Goal: Transaction & Acquisition: Book appointment/travel/reservation

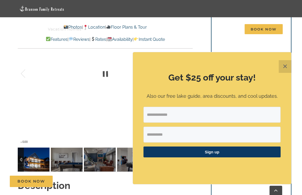
scroll to position [423, 0]
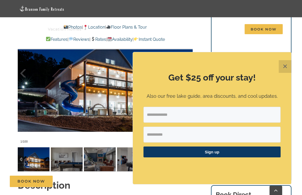
click at [285, 64] on button "✕" at bounding box center [284, 66] width 13 height 13
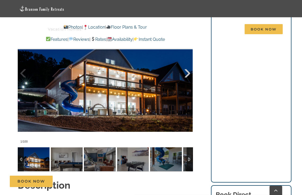
click at [186, 73] on div at bounding box center [181, 73] width 16 height 33
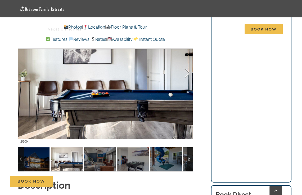
click at [186, 73] on div at bounding box center [181, 73] width 16 height 33
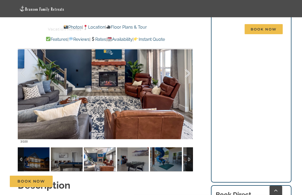
click at [186, 73] on div at bounding box center [181, 73] width 16 height 33
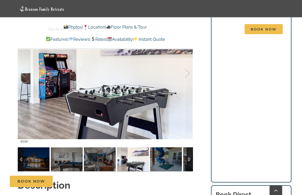
click at [186, 73] on div at bounding box center [181, 73] width 16 height 33
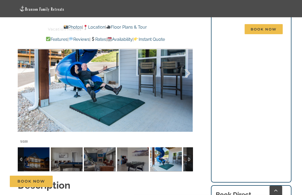
click at [186, 73] on div at bounding box center [181, 73] width 16 height 33
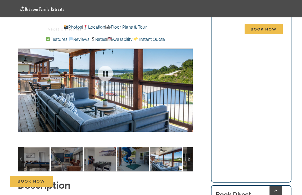
click at [186, 73] on div at bounding box center [105, 73] width 175 height 145
click at [186, 73] on div at bounding box center [181, 73] width 16 height 33
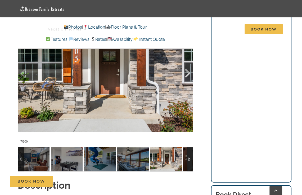
click at [186, 73] on div at bounding box center [181, 73] width 16 height 33
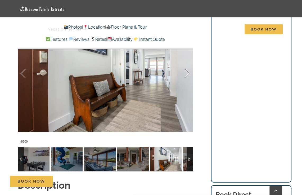
click at [186, 73] on div at bounding box center [181, 73] width 16 height 33
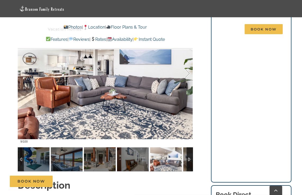
click at [186, 73] on div at bounding box center [181, 73] width 16 height 33
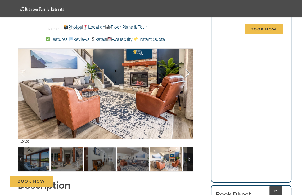
click at [186, 73] on div at bounding box center [181, 73] width 16 height 33
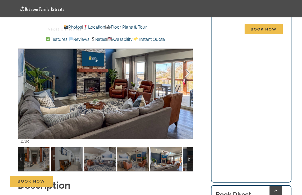
click at [186, 73] on div at bounding box center [181, 73] width 16 height 33
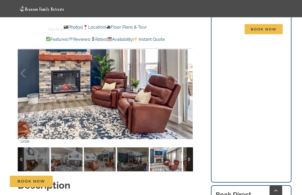
click at [186, 73] on div at bounding box center [181, 73] width 16 height 33
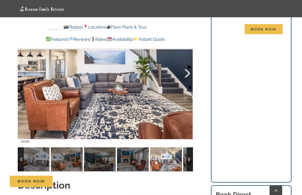
click at [186, 73] on div at bounding box center [181, 73] width 16 height 33
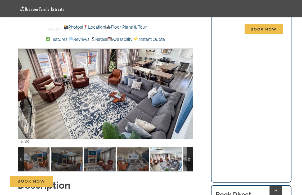
click at [186, 73] on div at bounding box center [181, 73] width 16 height 33
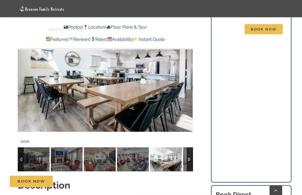
click at [186, 73] on div at bounding box center [181, 73] width 16 height 33
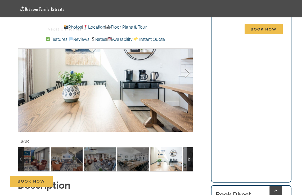
click at [186, 73] on div at bounding box center [181, 73] width 16 height 33
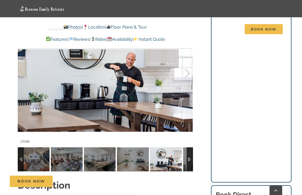
click at [186, 73] on div at bounding box center [181, 73] width 16 height 33
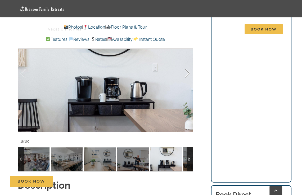
click at [186, 73] on div at bounding box center [181, 73] width 16 height 33
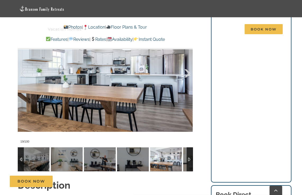
click at [186, 73] on div at bounding box center [181, 73] width 16 height 33
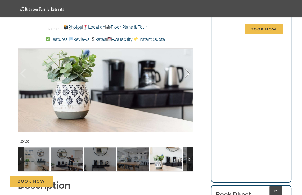
click at [186, 73] on div at bounding box center [181, 73] width 16 height 33
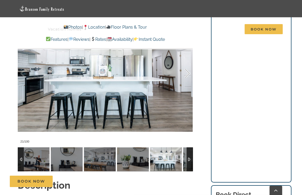
click at [186, 73] on div at bounding box center [181, 73] width 16 height 33
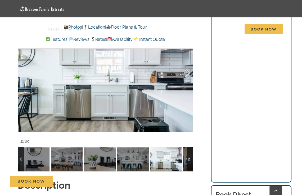
click at [186, 73] on div at bounding box center [181, 73] width 16 height 33
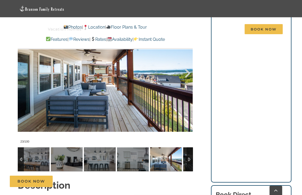
click at [186, 73] on div at bounding box center [181, 73] width 16 height 33
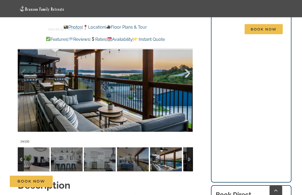
click at [186, 73] on div at bounding box center [181, 73] width 16 height 33
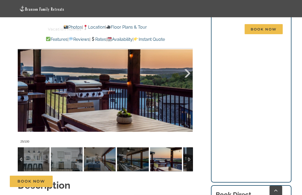
click at [186, 73] on div at bounding box center [181, 73] width 16 height 33
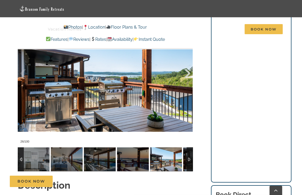
click at [186, 73] on div at bounding box center [181, 73] width 16 height 33
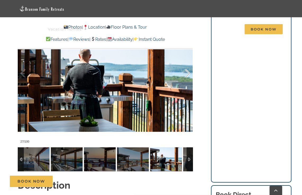
click at [186, 73] on div at bounding box center [181, 73] width 16 height 33
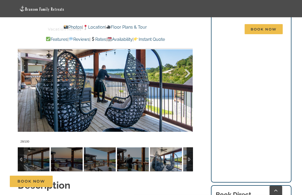
click at [186, 73] on div at bounding box center [181, 73] width 16 height 33
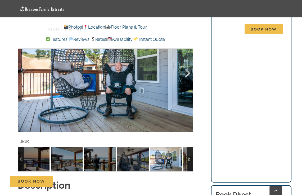
click at [186, 73] on div at bounding box center [181, 73] width 16 height 33
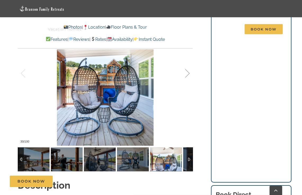
click at [187, 72] on div at bounding box center [181, 73] width 16 height 33
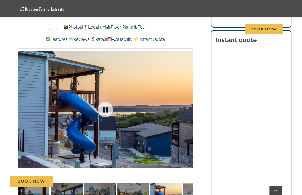
scroll to position [396, 0]
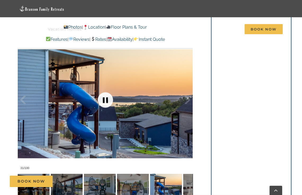
click at [105, 99] on link at bounding box center [105, 99] width 21 height 21
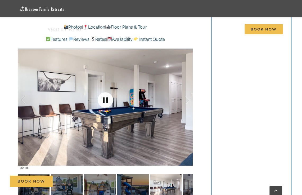
click at [105, 99] on link at bounding box center [105, 99] width 21 height 21
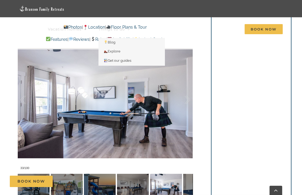
click at [125, 26] on link "Things to do" at bounding box center [113, 29] width 31 height 17
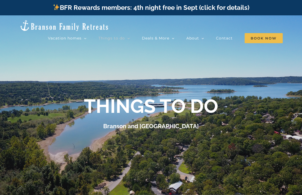
scroll to position [26, 0]
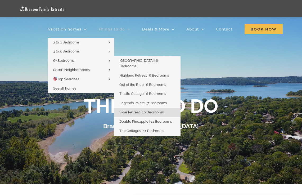
click at [130, 110] on span "Skye Retreat | 10 Bedrooms" at bounding box center [141, 112] width 44 height 4
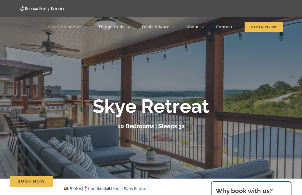
scroll to position [53, 0]
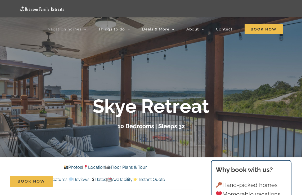
click at [68, 167] on link "Photos" at bounding box center [72, 166] width 19 height 5
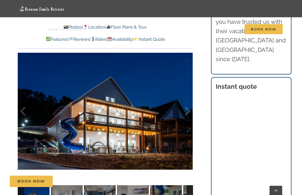
scroll to position [391, 0]
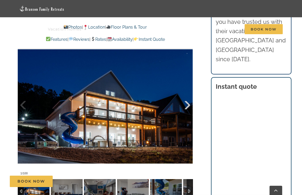
click at [188, 104] on div at bounding box center [181, 105] width 16 height 33
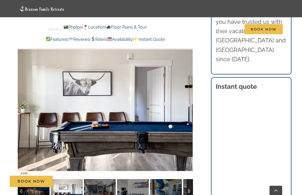
click at [188, 105] on div at bounding box center [181, 105] width 16 height 33
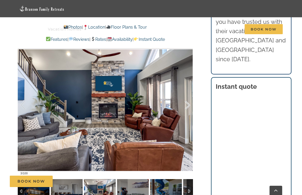
click at [188, 104] on div at bounding box center [181, 105] width 16 height 33
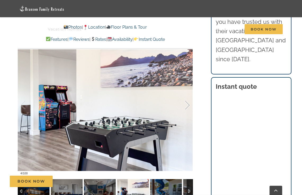
click at [188, 104] on div at bounding box center [181, 105] width 16 height 33
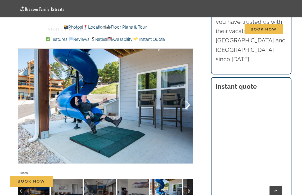
click at [188, 105] on div at bounding box center [181, 105] width 16 height 33
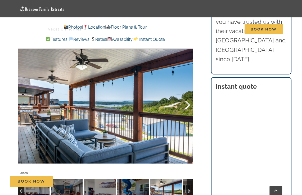
click at [188, 103] on div at bounding box center [181, 105] width 16 height 33
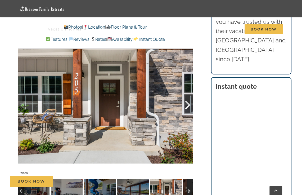
click at [188, 103] on div at bounding box center [181, 105] width 16 height 33
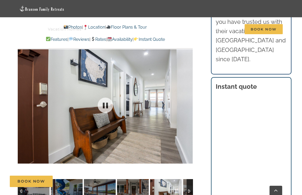
click at [188, 103] on div at bounding box center [105, 105] width 175 height 145
click at [188, 103] on div at bounding box center [181, 105] width 16 height 33
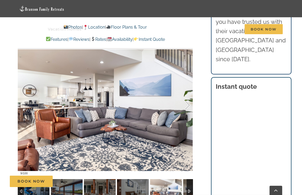
click at [188, 103] on div "9 / 100" at bounding box center [105, 105] width 175 height 145
click at [188, 104] on div at bounding box center [181, 105] width 16 height 33
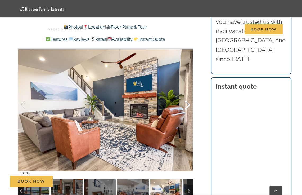
click at [188, 104] on div at bounding box center [181, 105] width 16 height 33
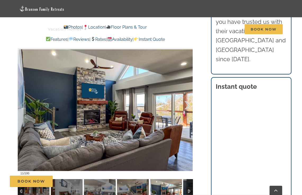
click at [188, 104] on div at bounding box center [181, 105] width 16 height 33
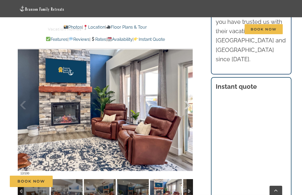
click at [188, 104] on div at bounding box center [181, 105] width 16 height 33
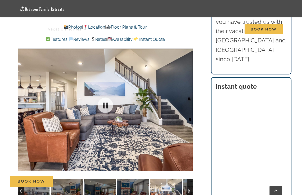
click at [188, 104] on div at bounding box center [105, 105] width 175 height 145
click at [188, 104] on div at bounding box center [181, 105] width 16 height 33
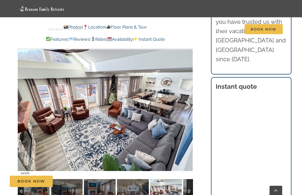
click at [188, 104] on div at bounding box center [181, 105] width 16 height 33
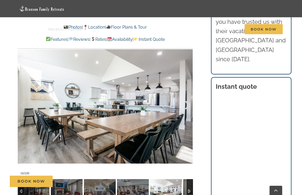
click at [187, 103] on div at bounding box center [181, 105] width 16 height 33
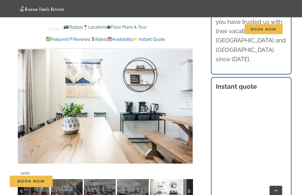
click at [187, 103] on div at bounding box center [181, 105] width 16 height 33
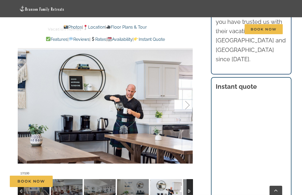
click at [187, 103] on div at bounding box center [181, 105] width 16 height 33
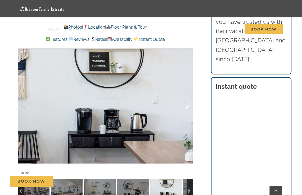
click at [187, 103] on div at bounding box center [181, 105] width 16 height 33
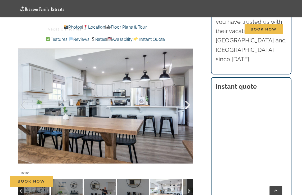
click at [187, 103] on div at bounding box center [181, 105] width 16 height 33
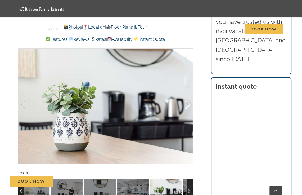
click at [187, 103] on div at bounding box center [181, 105] width 16 height 33
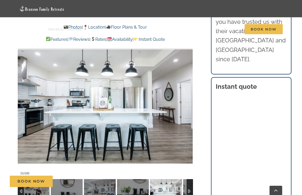
click at [189, 104] on div at bounding box center [181, 105] width 16 height 33
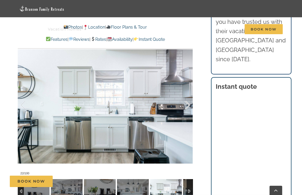
click at [189, 104] on div at bounding box center [181, 105] width 16 height 33
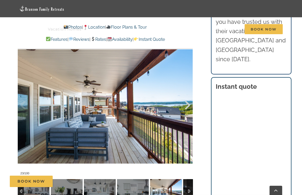
click at [188, 104] on div at bounding box center [181, 105] width 16 height 33
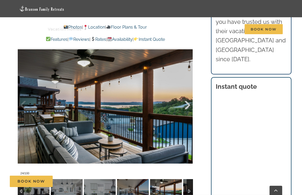
click at [188, 104] on div at bounding box center [181, 105] width 16 height 33
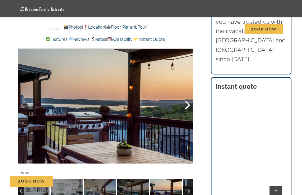
click at [188, 104] on div at bounding box center [181, 105] width 16 height 33
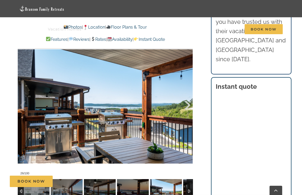
click at [188, 104] on div at bounding box center [181, 105] width 16 height 33
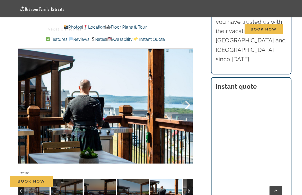
click at [188, 104] on div at bounding box center [181, 105] width 16 height 33
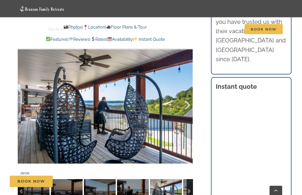
click at [188, 104] on div at bounding box center [181, 105] width 16 height 33
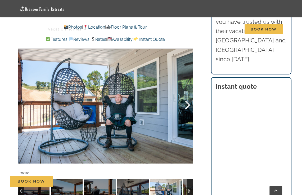
click at [188, 104] on div at bounding box center [181, 105] width 16 height 33
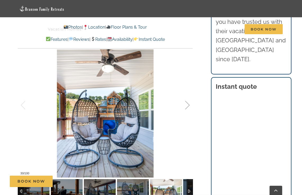
click at [188, 104] on div at bounding box center [181, 105] width 16 height 33
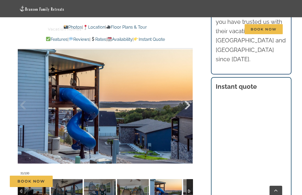
click at [188, 104] on div at bounding box center [181, 105] width 16 height 33
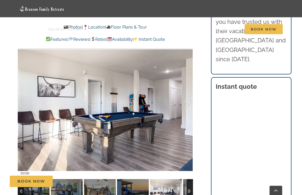
click at [188, 104] on div at bounding box center [181, 105] width 16 height 33
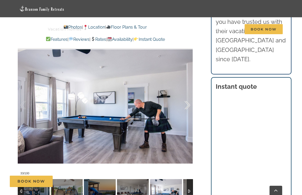
click at [188, 104] on div at bounding box center [181, 105] width 16 height 33
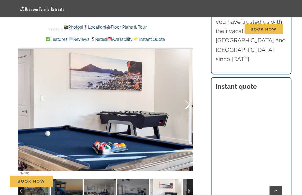
click at [188, 104] on div at bounding box center [181, 105] width 16 height 33
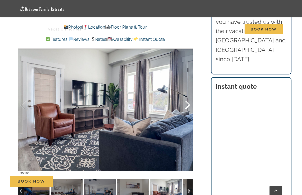
click at [188, 104] on div at bounding box center [181, 105] width 16 height 33
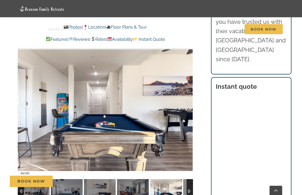
click at [188, 104] on div at bounding box center [181, 105] width 16 height 33
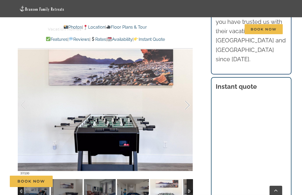
click at [188, 104] on div at bounding box center [181, 105] width 16 height 33
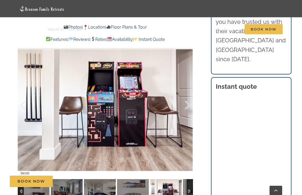
click at [188, 104] on div at bounding box center [181, 105] width 16 height 33
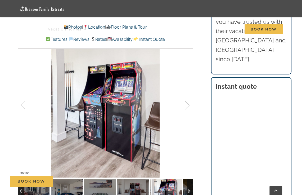
click at [188, 104] on div at bounding box center [181, 105] width 16 height 33
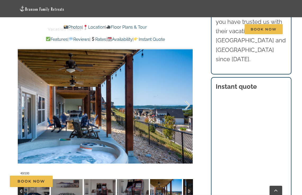
click at [188, 104] on div at bounding box center [181, 105] width 16 height 33
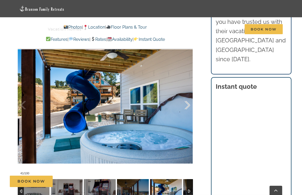
click at [188, 104] on div at bounding box center [181, 105] width 16 height 33
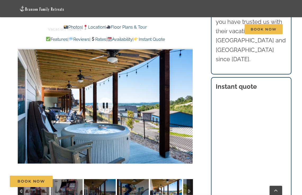
click at [188, 104] on div at bounding box center [105, 105] width 175 height 145
click at [188, 104] on div at bounding box center [181, 105] width 16 height 33
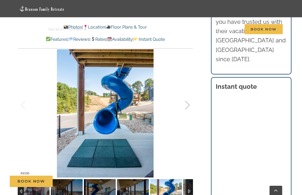
click at [188, 104] on div at bounding box center [181, 105] width 16 height 33
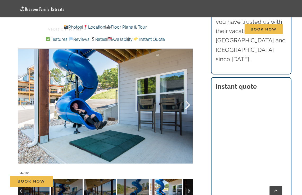
click at [188, 104] on div at bounding box center [181, 105] width 16 height 33
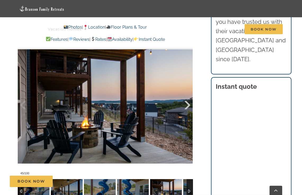
click at [188, 103] on div at bounding box center [181, 105] width 16 height 33
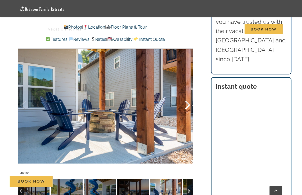
click at [187, 103] on div at bounding box center [181, 105] width 16 height 33
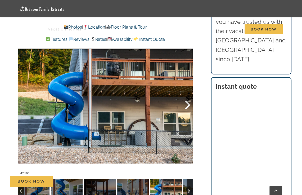
click at [187, 104] on div at bounding box center [181, 105] width 16 height 33
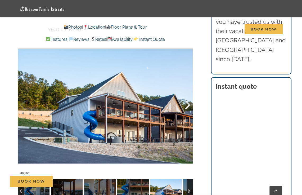
click at [187, 105] on div at bounding box center [181, 105] width 16 height 33
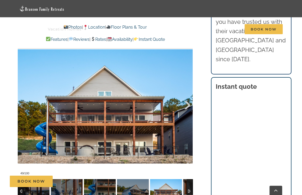
click at [188, 103] on div at bounding box center [181, 105] width 16 height 33
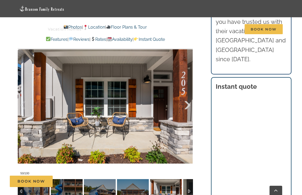
click at [188, 103] on div at bounding box center [181, 105] width 16 height 33
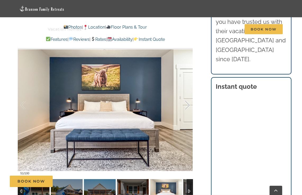
click at [188, 103] on div at bounding box center [181, 105] width 16 height 33
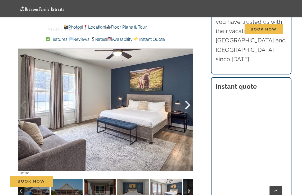
click at [188, 103] on div at bounding box center [181, 105] width 16 height 33
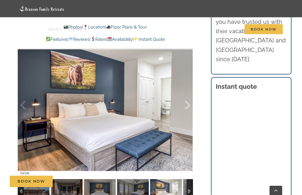
click at [187, 103] on div at bounding box center [181, 105] width 16 height 33
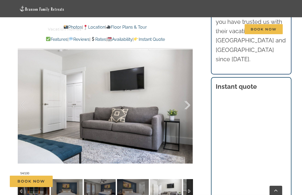
click at [187, 103] on div at bounding box center [181, 105] width 16 height 33
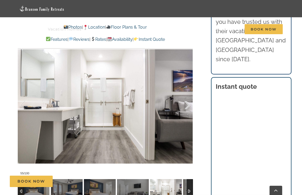
click at [187, 103] on div at bounding box center [181, 105] width 16 height 33
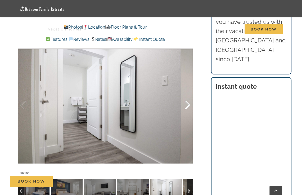
click at [187, 103] on div at bounding box center [181, 105] width 16 height 33
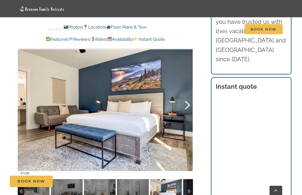
click at [187, 103] on div at bounding box center [181, 105] width 16 height 33
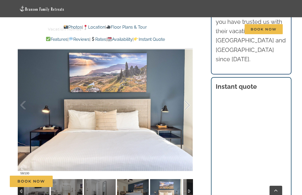
click at [187, 103] on div at bounding box center [181, 105] width 16 height 33
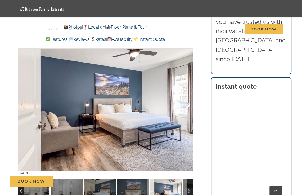
click at [187, 103] on div at bounding box center [181, 105] width 16 height 33
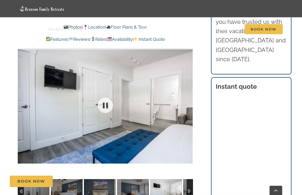
click at [187, 103] on div at bounding box center [105, 105] width 175 height 145
click at [187, 103] on div at bounding box center [181, 105] width 16 height 33
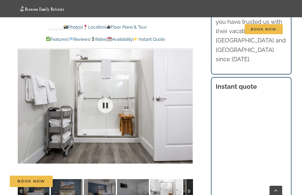
click at [187, 103] on div at bounding box center [105, 105] width 175 height 145
click at [187, 103] on div at bounding box center [181, 105] width 16 height 33
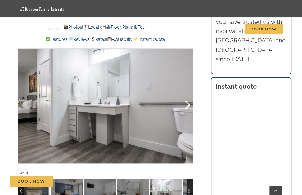
click at [187, 103] on div at bounding box center [181, 105] width 16 height 33
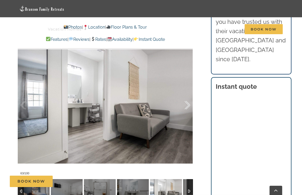
click at [187, 103] on div at bounding box center [181, 105] width 16 height 33
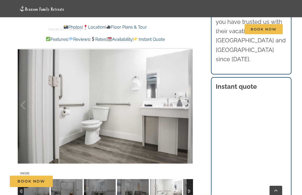
click at [187, 103] on div at bounding box center [181, 105] width 16 height 33
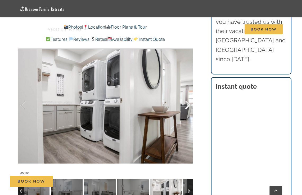
click at [188, 104] on div at bounding box center [181, 105] width 16 height 33
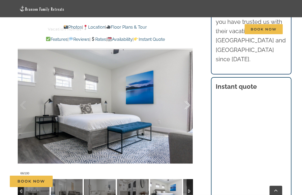
click at [188, 104] on div at bounding box center [181, 105] width 16 height 33
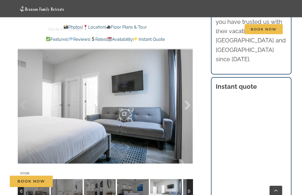
click at [188, 104] on div at bounding box center [181, 105] width 16 height 33
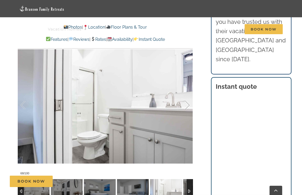
click at [188, 104] on div at bounding box center [181, 105] width 16 height 33
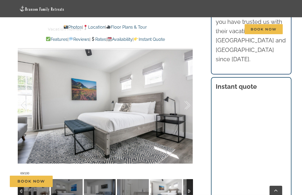
click at [188, 104] on div at bounding box center [181, 105] width 16 height 33
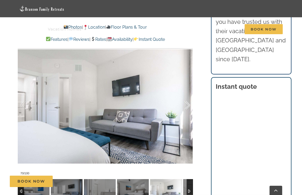
click at [188, 104] on div at bounding box center [181, 105] width 16 height 33
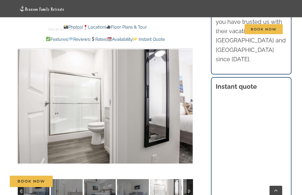
click at [188, 104] on div "71 / 100" at bounding box center [105, 105] width 175 height 145
click at [188, 104] on div at bounding box center [181, 105] width 16 height 33
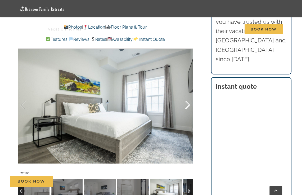
click at [188, 104] on div at bounding box center [181, 105] width 16 height 33
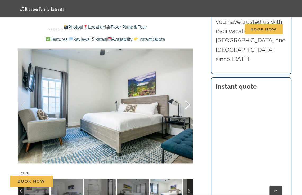
click at [188, 104] on div at bounding box center [181, 105] width 16 height 33
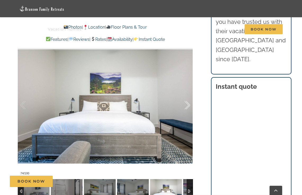
click at [188, 104] on div at bounding box center [181, 105] width 16 height 33
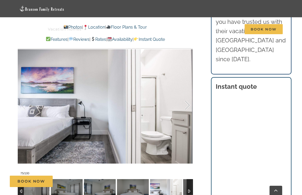
click at [188, 104] on div at bounding box center [181, 105] width 16 height 33
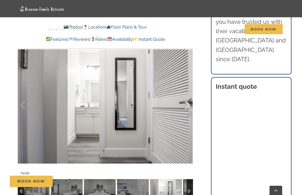
click at [188, 104] on div at bounding box center [181, 105] width 16 height 33
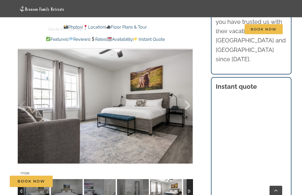
click at [188, 104] on div at bounding box center [181, 105] width 16 height 33
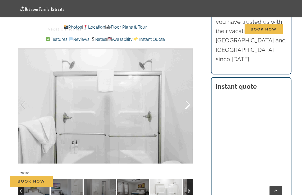
click at [188, 104] on div at bounding box center [181, 105] width 16 height 33
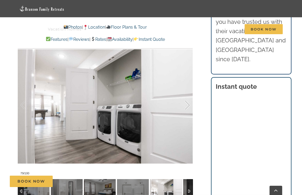
click at [187, 103] on div at bounding box center [181, 105] width 16 height 33
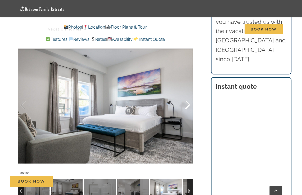
click at [187, 103] on div at bounding box center [181, 105] width 16 height 33
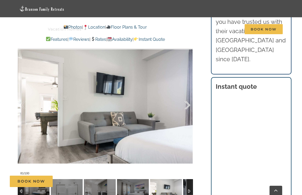
click at [187, 103] on div at bounding box center [181, 105] width 16 height 33
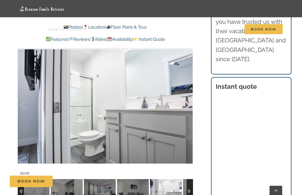
click at [187, 103] on div at bounding box center [181, 105] width 16 height 33
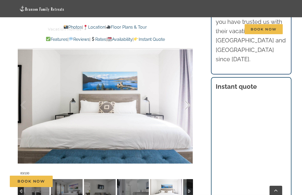
click at [187, 103] on div at bounding box center [181, 105] width 16 height 33
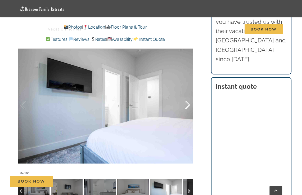
click at [187, 103] on div at bounding box center [181, 105] width 16 height 33
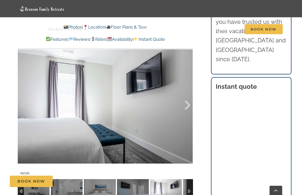
click at [187, 103] on div at bounding box center [181, 105] width 16 height 33
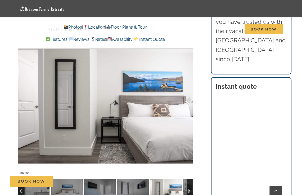
click at [187, 103] on div at bounding box center [181, 105] width 16 height 33
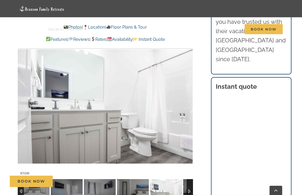
click at [187, 103] on div at bounding box center [181, 105] width 16 height 33
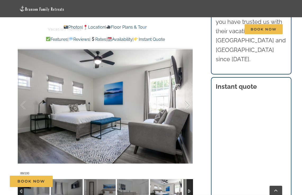
click at [187, 103] on div at bounding box center [181, 105] width 16 height 33
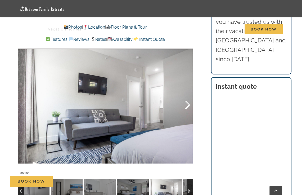
click at [188, 104] on div at bounding box center [181, 105] width 16 height 33
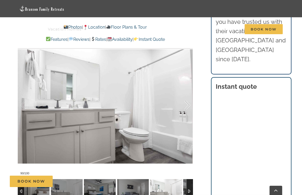
click at [188, 104] on div at bounding box center [181, 105] width 16 height 33
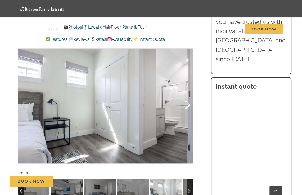
click at [188, 104] on div at bounding box center [181, 105] width 16 height 33
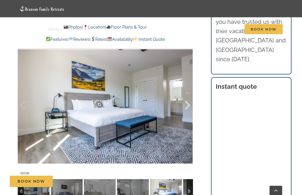
click at [188, 104] on div at bounding box center [181, 105] width 16 height 33
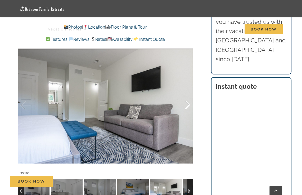
click at [188, 104] on div at bounding box center [181, 105] width 16 height 33
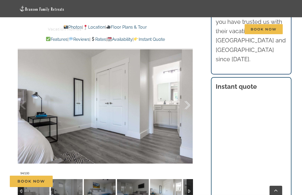
click at [188, 104] on div at bounding box center [181, 105] width 16 height 33
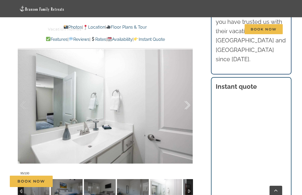
click at [188, 104] on div at bounding box center [181, 105] width 16 height 33
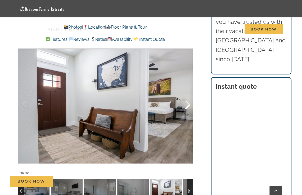
click at [188, 104] on div at bounding box center [181, 105] width 16 height 33
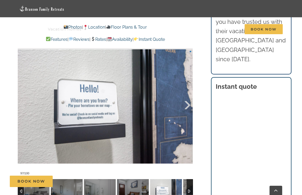
click at [187, 105] on div at bounding box center [181, 105] width 16 height 33
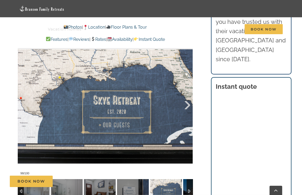
click at [187, 105] on div at bounding box center [181, 105] width 16 height 33
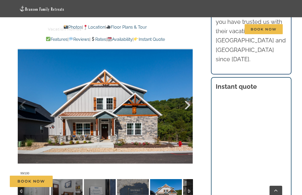
click at [188, 104] on div at bounding box center [181, 105] width 16 height 33
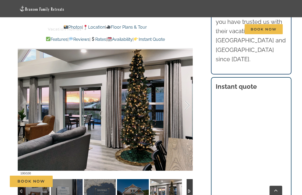
click at [188, 104] on div at bounding box center [181, 105] width 16 height 33
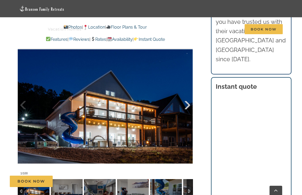
click at [188, 104] on div at bounding box center [181, 105] width 16 height 33
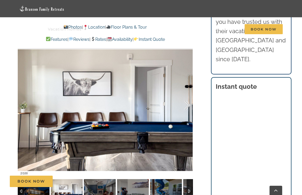
click at [188, 104] on div at bounding box center [181, 105] width 16 height 33
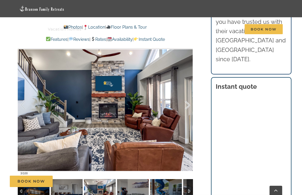
click at [188, 104] on div at bounding box center [181, 105] width 16 height 33
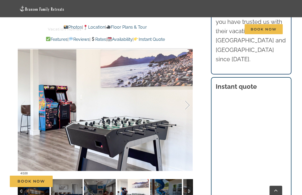
click at [188, 104] on div at bounding box center [181, 105] width 16 height 33
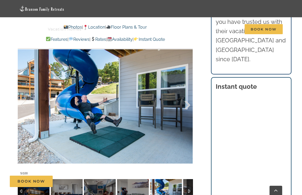
click at [188, 104] on div at bounding box center [181, 105] width 16 height 33
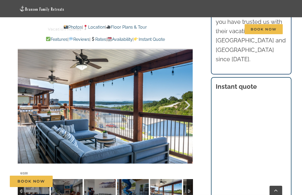
click at [188, 104] on div at bounding box center [181, 105] width 16 height 33
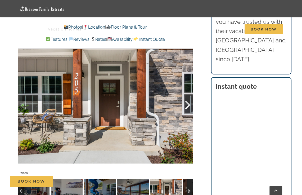
click at [188, 104] on div at bounding box center [181, 105] width 16 height 33
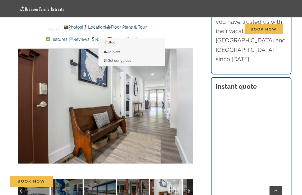
click at [135, 26] on li "Things to do Blog Explore Get our guides" at bounding box center [119, 29] width 43 height 17
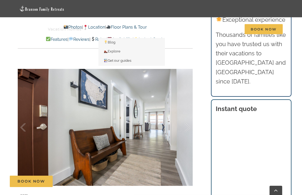
scroll to position [365, 0]
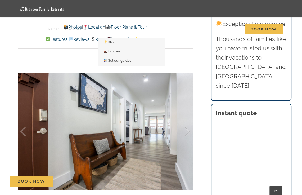
click at [132, 26] on li "Things to do Blog Explore Get our guides" at bounding box center [119, 29] width 43 height 17
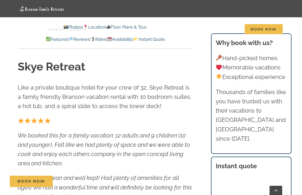
scroll to position [153, 0]
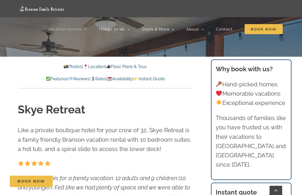
click at [124, 66] on link "Floor Plans & Tour" at bounding box center [126, 66] width 41 height 5
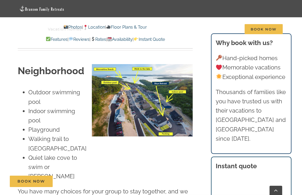
scroll to position [1281, 0]
click at [45, 38] on link "Features" at bounding box center [56, 39] width 22 height 5
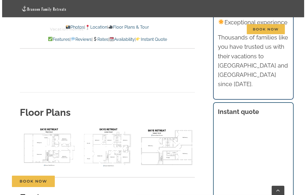
scroll to position [1931, 0]
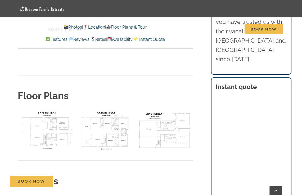
click at [47, 109] on img "floor plan Skye main level" at bounding box center [46, 130] width 57 height 42
